Goal: Transaction & Acquisition: Book appointment/travel/reservation

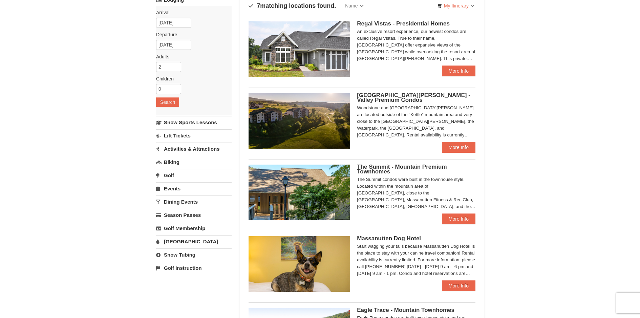
scroll to position [68, 0]
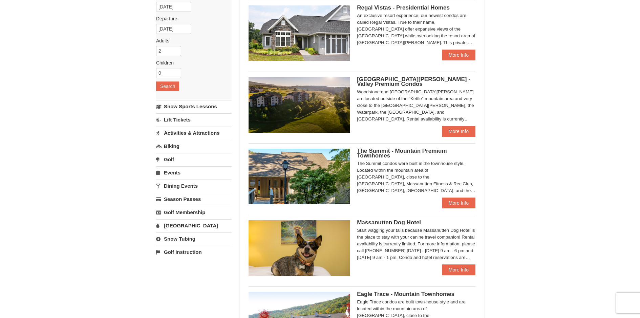
click at [396, 152] on span "The Summit - Mountain Premium Townhomes" at bounding box center [402, 152] width 90 height 11
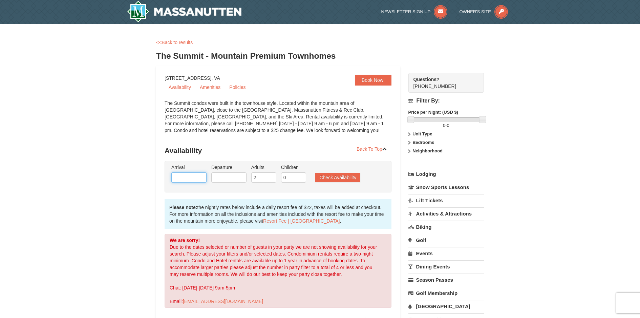
click at [176, 176] on input "text" at bounding box center [188, 177] width 35 height 10
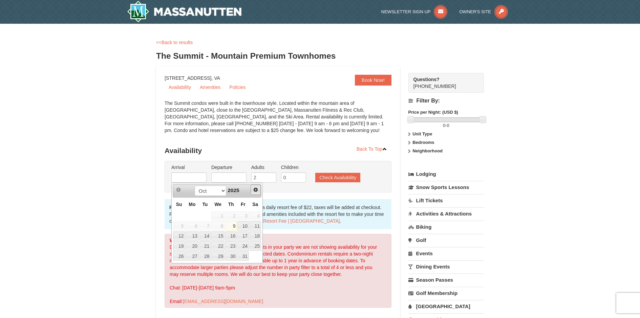
click at [255, 188] on span "Next" at bounding box center [255, 189] width 5 height 5
click at [252, 236] on link "17" at bounding box center [256, 235] width 12 height 9
type input "[DATE]"
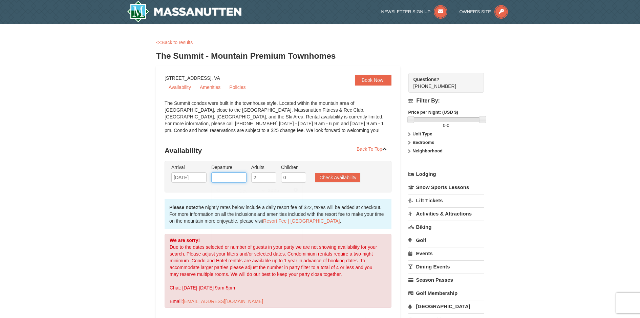
click at [235, 179] on input "text" at bounding box center [228, 177] width 35 height 10
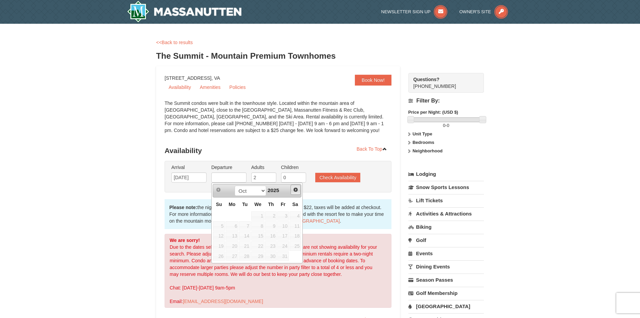
click at [295, 189] on span "Next" at bounding box center [295, 189] width 5 height 5
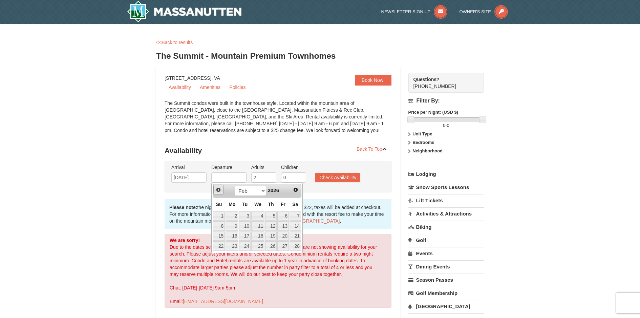
click at [218, 189] on span "Prev" at bounding box center [218, 189] width 5 height 5
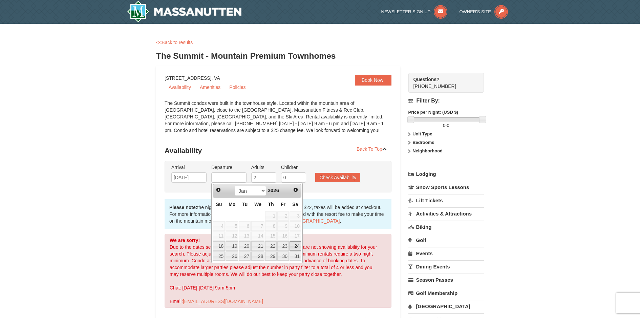
click at [296, 245] on link "24" at bounding box center [296, 245] width 12 height 9
type input "[DATE]"
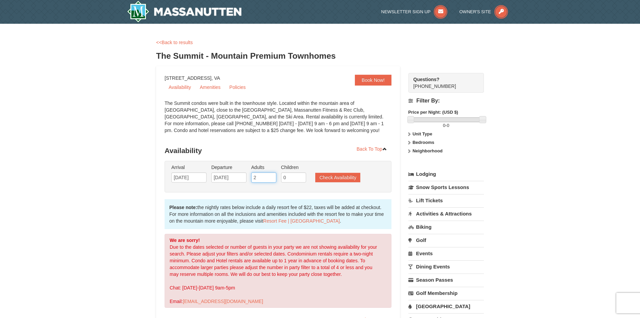
click at [261, 178] on input "2" at bounding box center [263, 177] width 25 height 10
click at [272, 176] on input "3" at bounding box center [263, 177] width 25 height 10
click at [272, 176] on input "4" at bounding box center [263, 177] width 25 height 10
click at [272, 176] on input "5" at bounding box center [263, 177] width 25 height 10
type input "6"
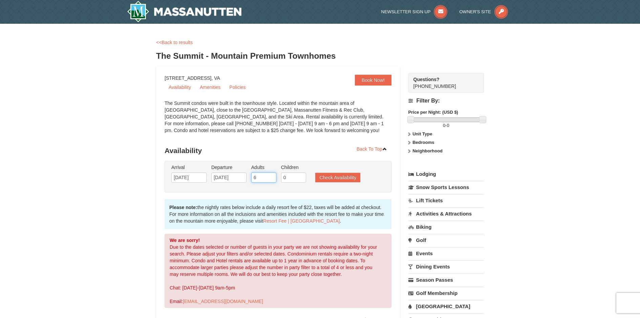
click at [272, 176] on input "6" at bounding box center [263, 177] width 25 height 10
click at [333, 178] on button "Check Availability" at bounding box center [337, 176] width 45 height 9
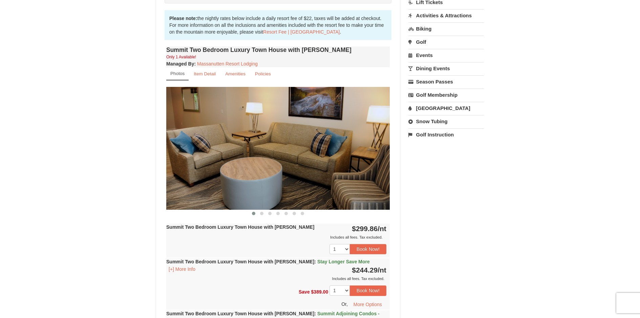
scroll to position [171, 0]
